Goal: Transaction & Acquisition: Purchase product/service

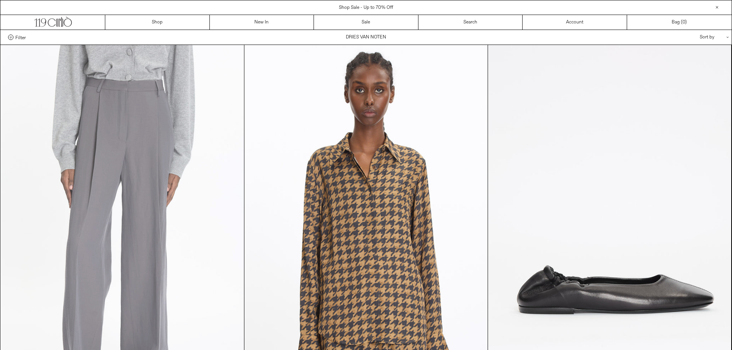
click at [130, 153] on at bounding box center [122, 227] width 243 height 365
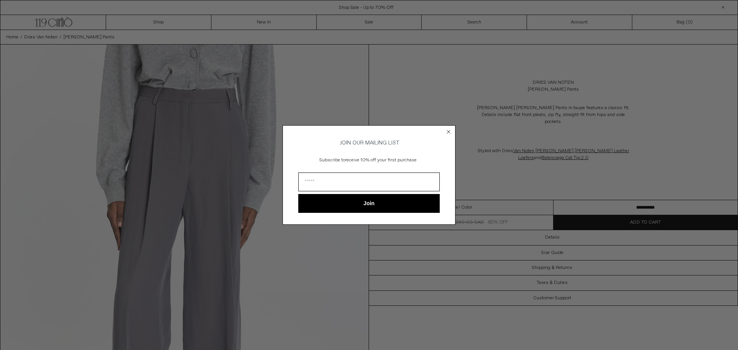
click at [449, 128] on circle "Close dialog" at bounding box center [448, 131] width 7 height 7
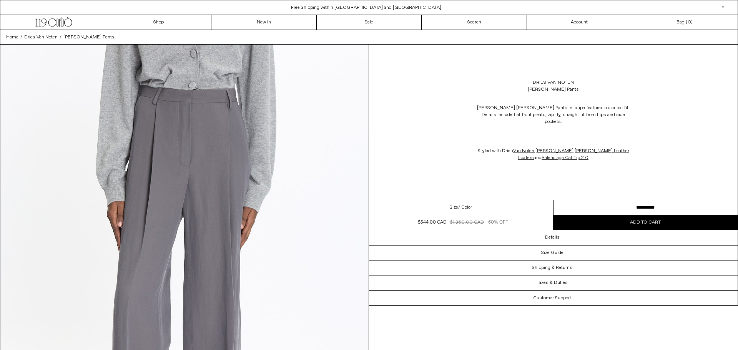
click at [449, 129] on div "Close dialog JOIN OUR MAILING LIST Subscribe to receive 10% off your first purc…" at bounding box center [369, 186] width 173 height 115
